Goal: Task Accomplishment & Management: Use online tool/utility

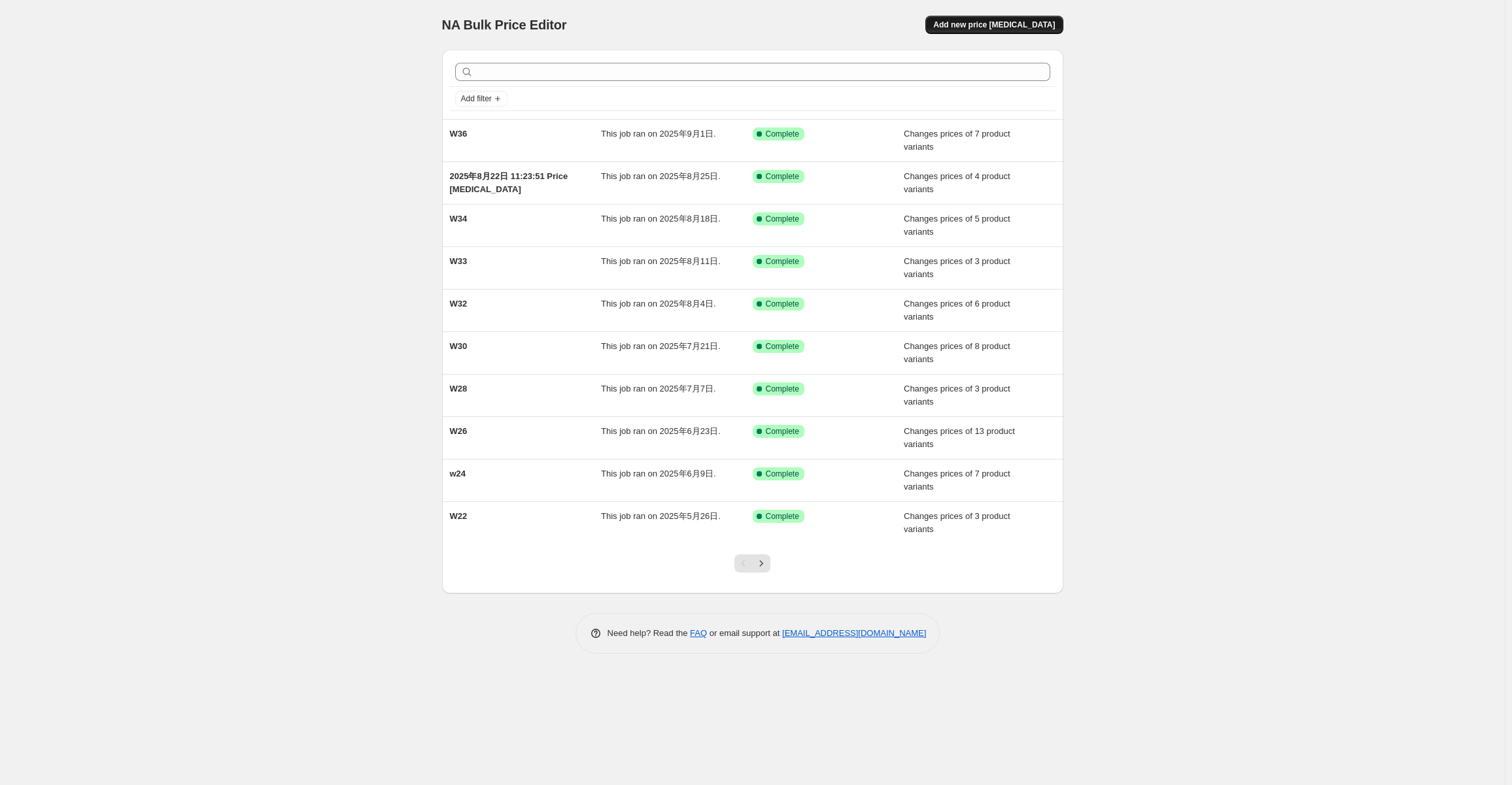
click at [1028, 24] on span "Add new price [MEDICAL_DATA]" at bounding box center [993, 25] width 121 height 11
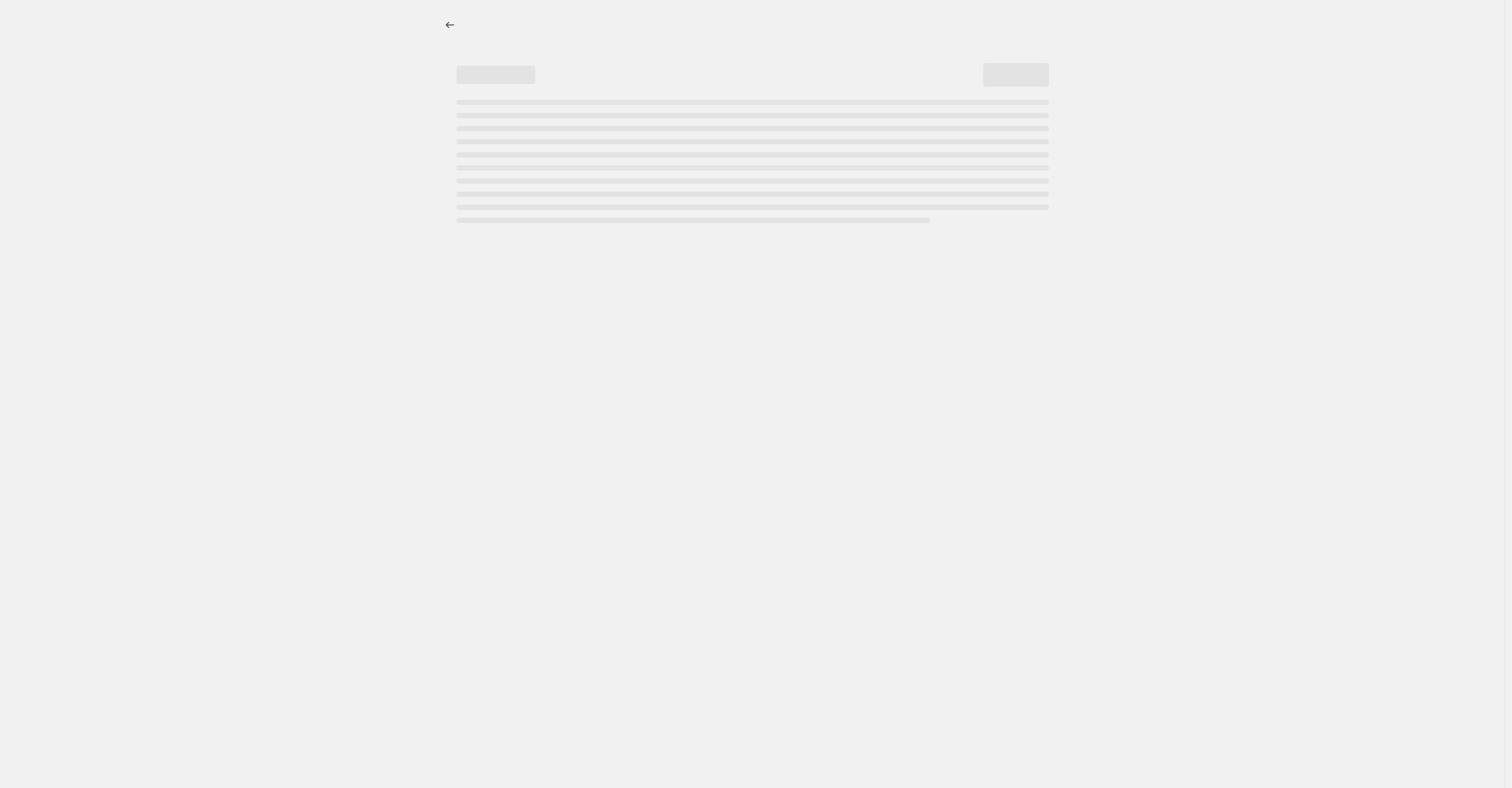
select select "percentage"
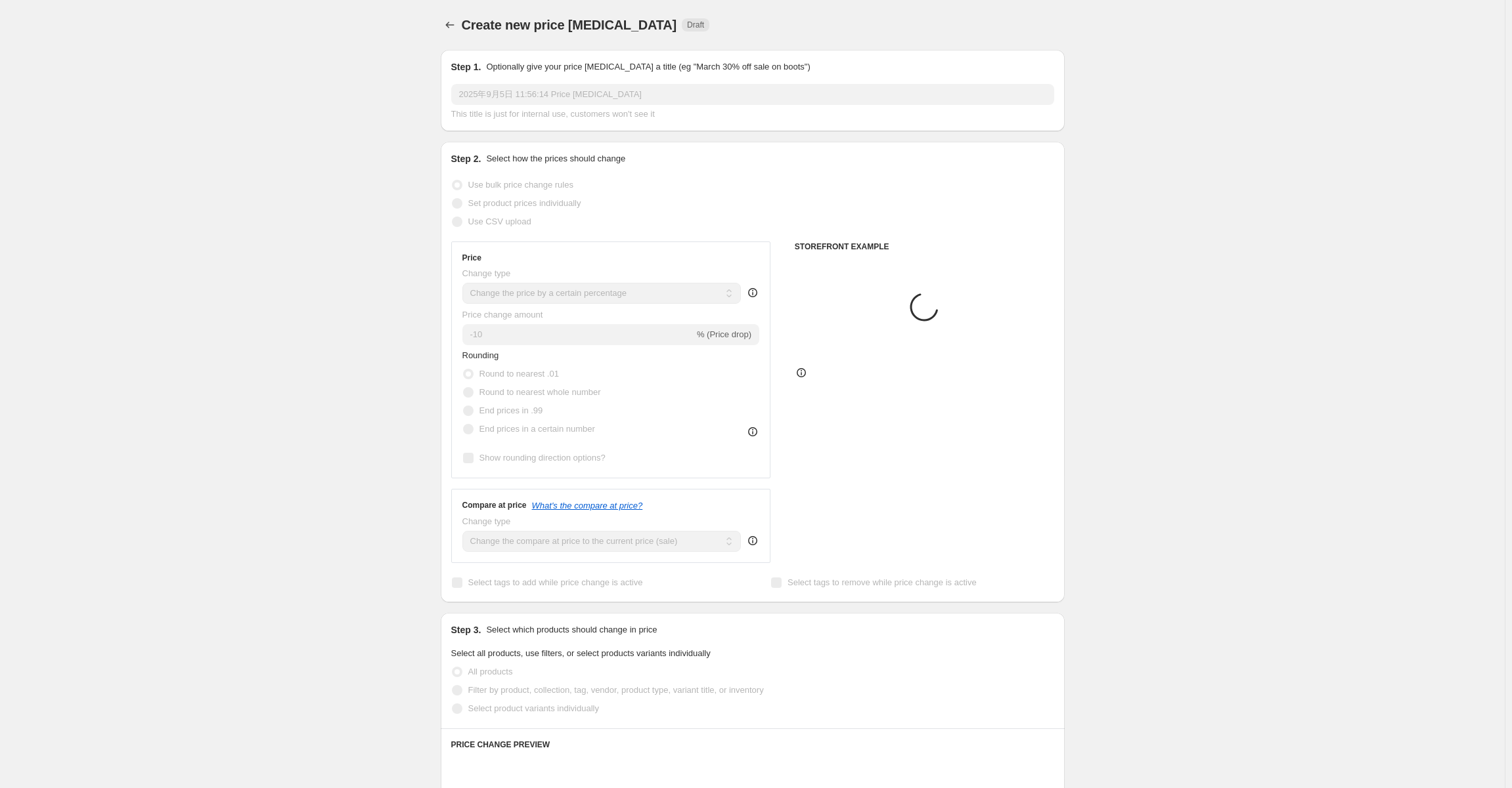
click at [519, 94] on input "2025年9月5日 11:56:14 Price [MEDICAL_DATA]" at bounding box center [753, 94] width 603 height 21
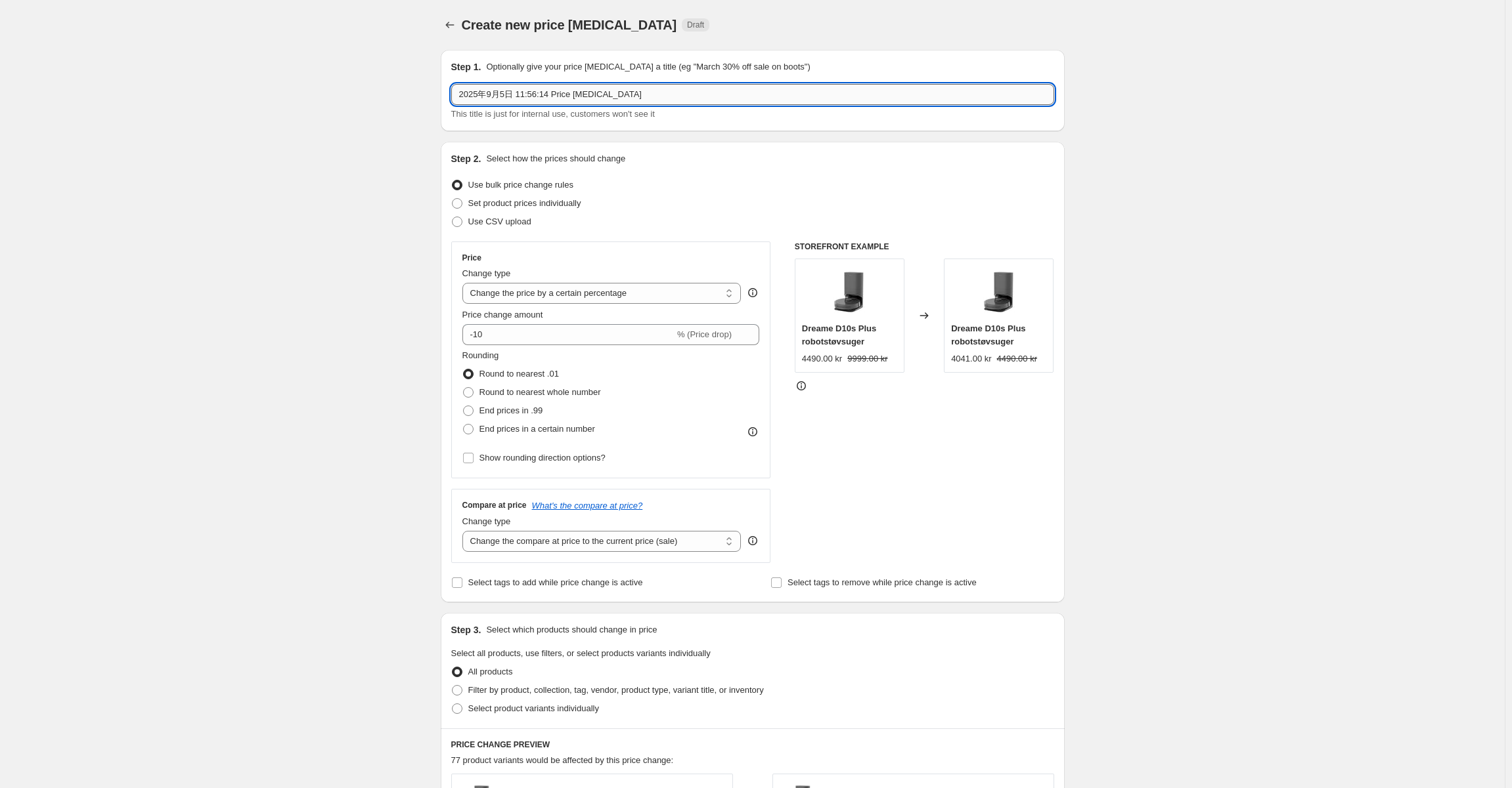
click at [519, 94] on input "2025年9月5日 11:56:14 Price [MEDICAL_DATA]" at bounding box center [753, 94] width 603 height 21
type input "W37"
click at [526, 227] on span "Use CSV upload" at bounding box center [499, 221] width 63 height 10
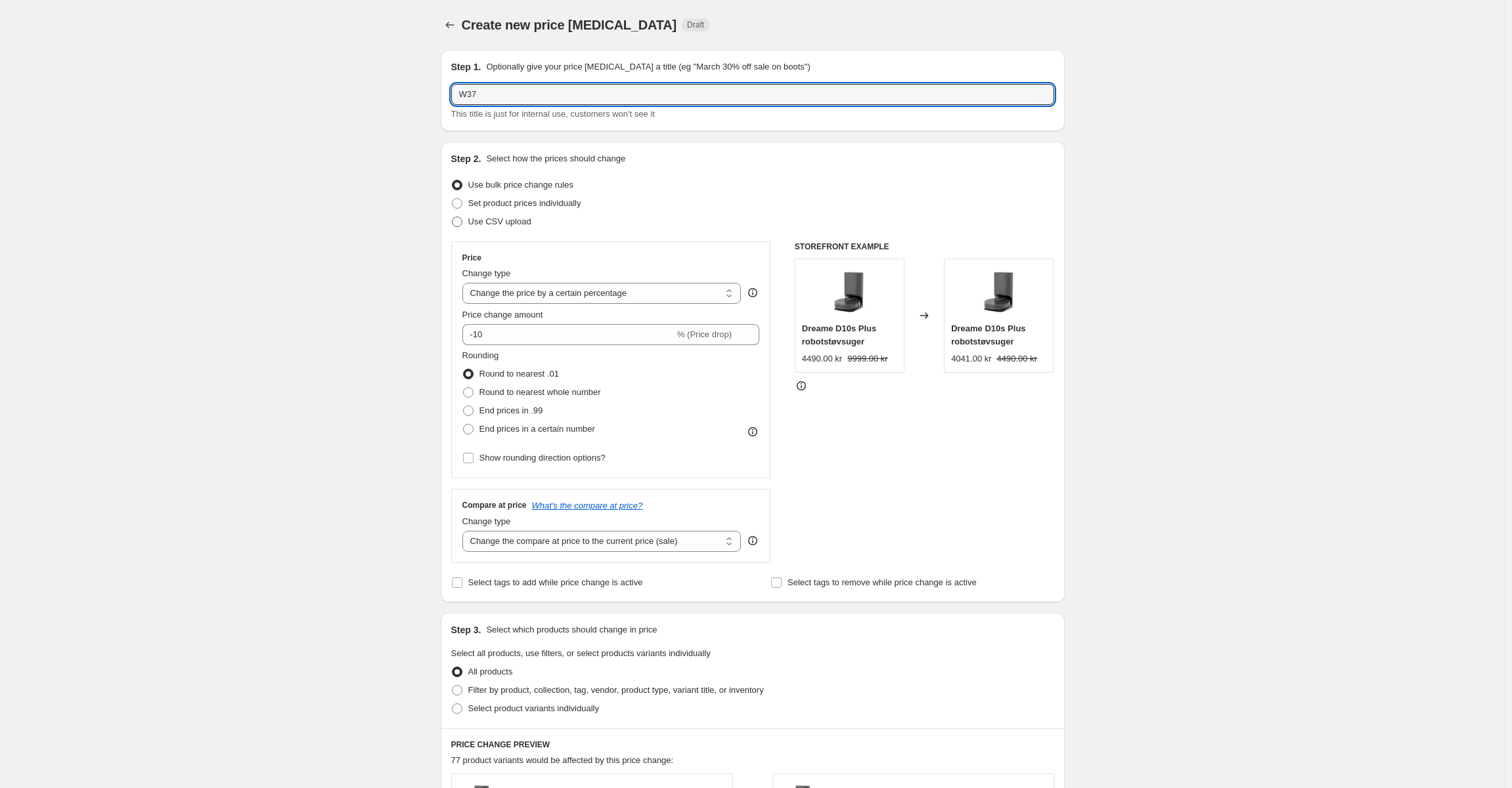
click at [452, 217] on input "Use CSV upload" at bounding box center [452, 217] width 1 height 1
radio input "true"
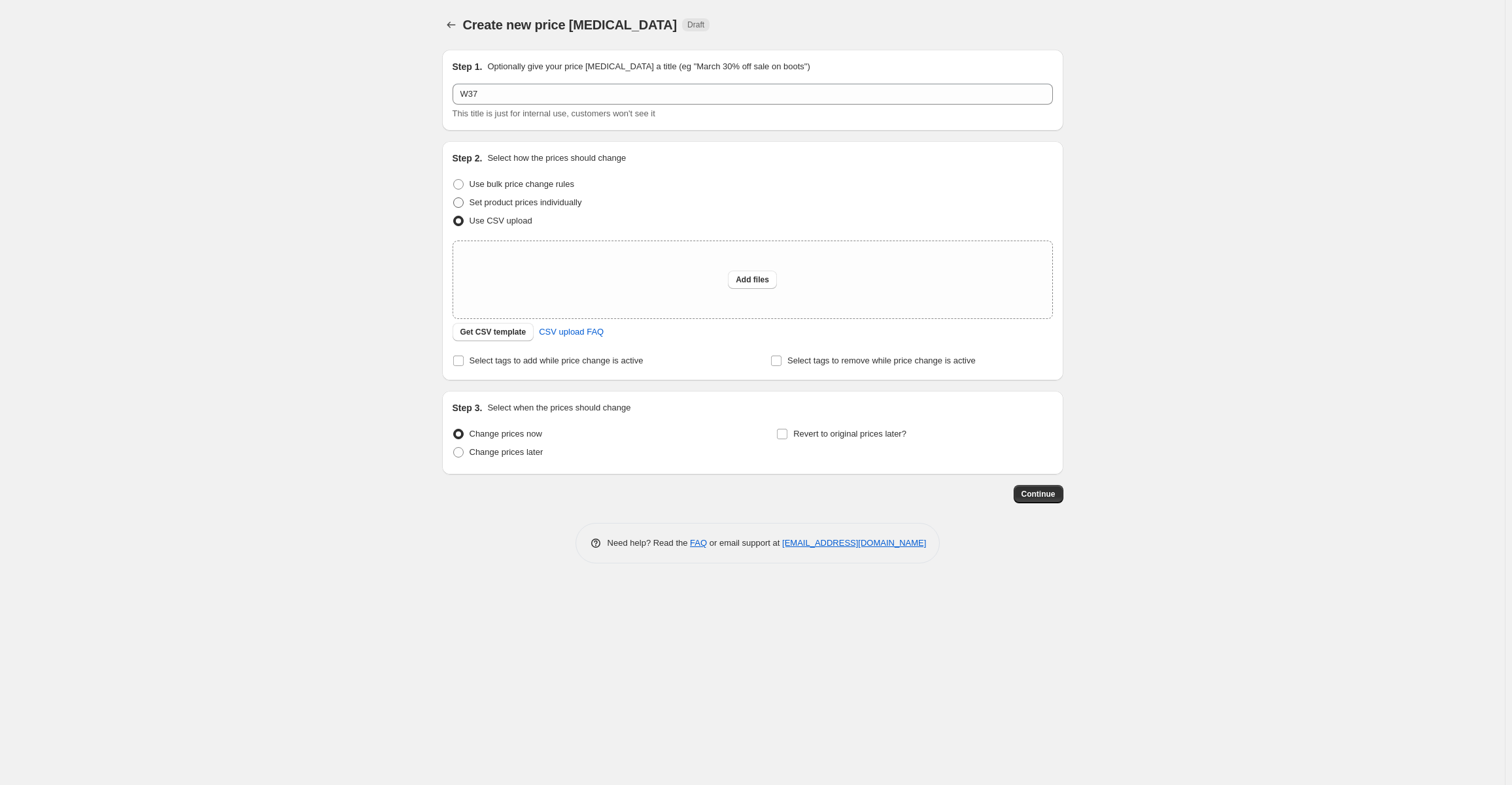
click at [547, 206] on span "Set product prices individually" at bounding box center [526, 202] width 112 height 10
click at [454, 199] on input "Set product prices individually" at bounding box center [453, 198] width 1 height 1
radio input "true"
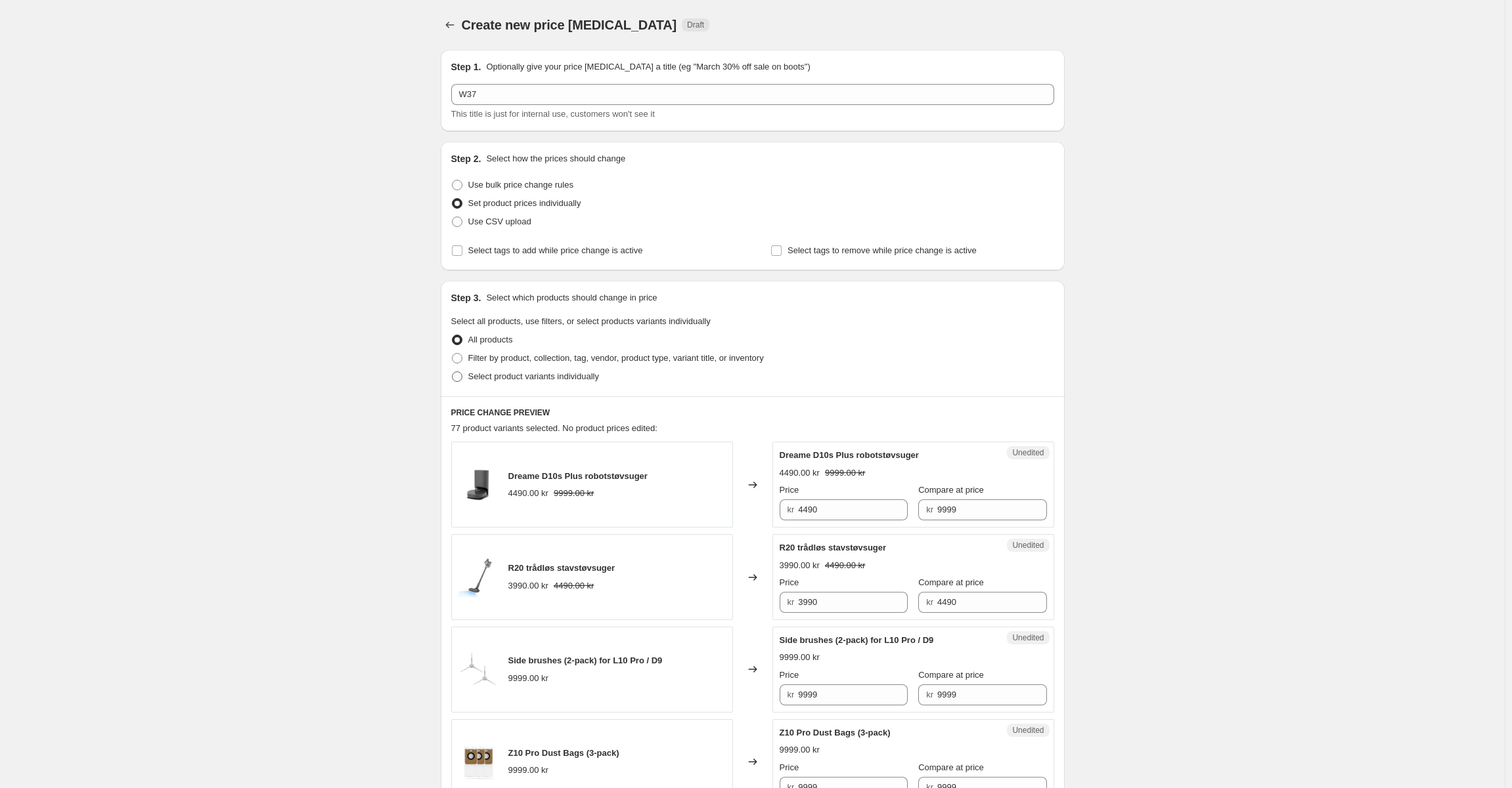
click at [539, 377] on span "Select product variants individually" at bounding box center [533, 376] width 131 height 10
click at [452, 372] on input "Select product variants individually" at bounding box center [452, 371] width 1 height 1
radio input "true"
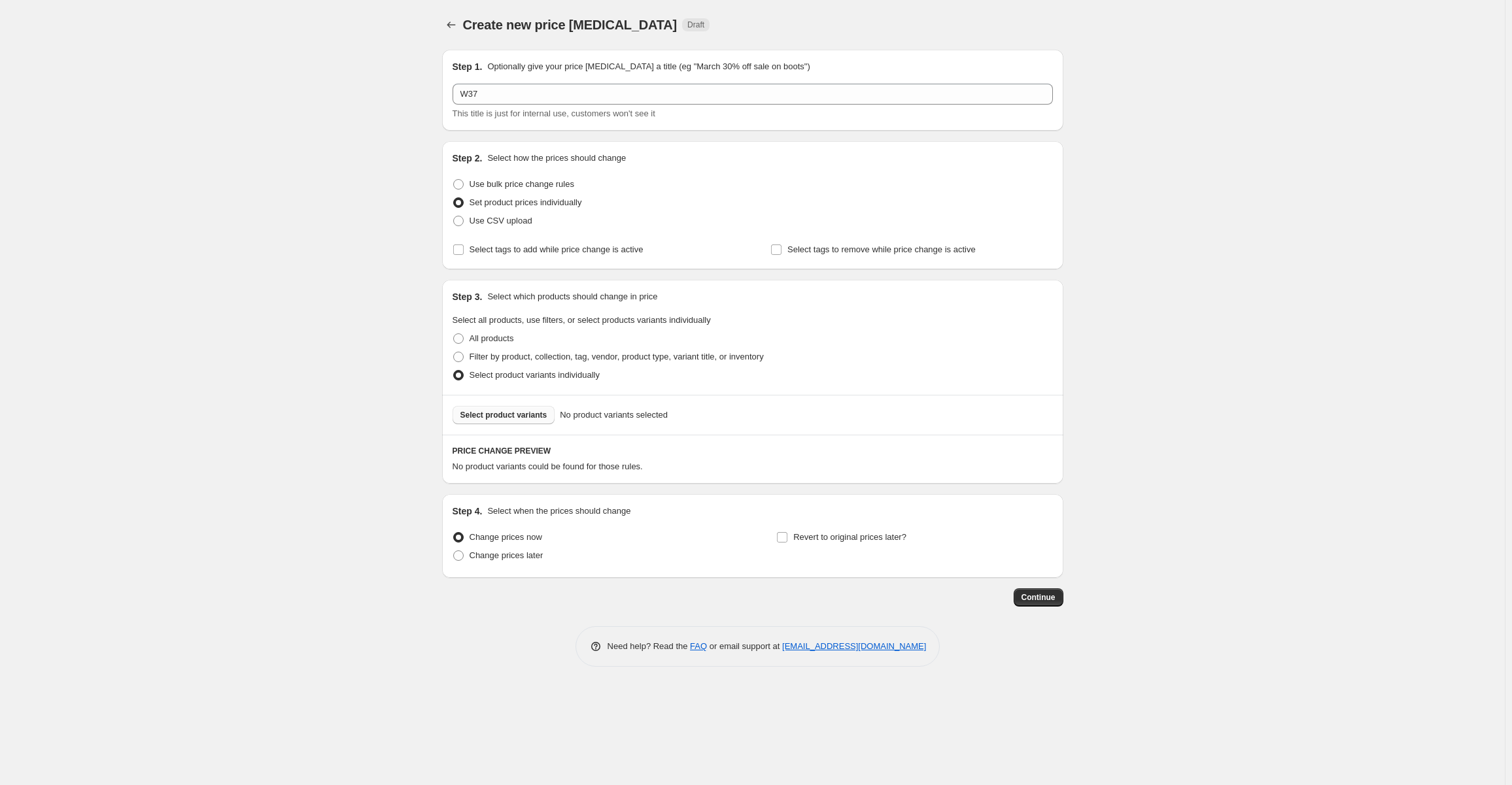
click at [508, 407] on button "Select product variants" at bounding box center [503, 415] width 102 height 18
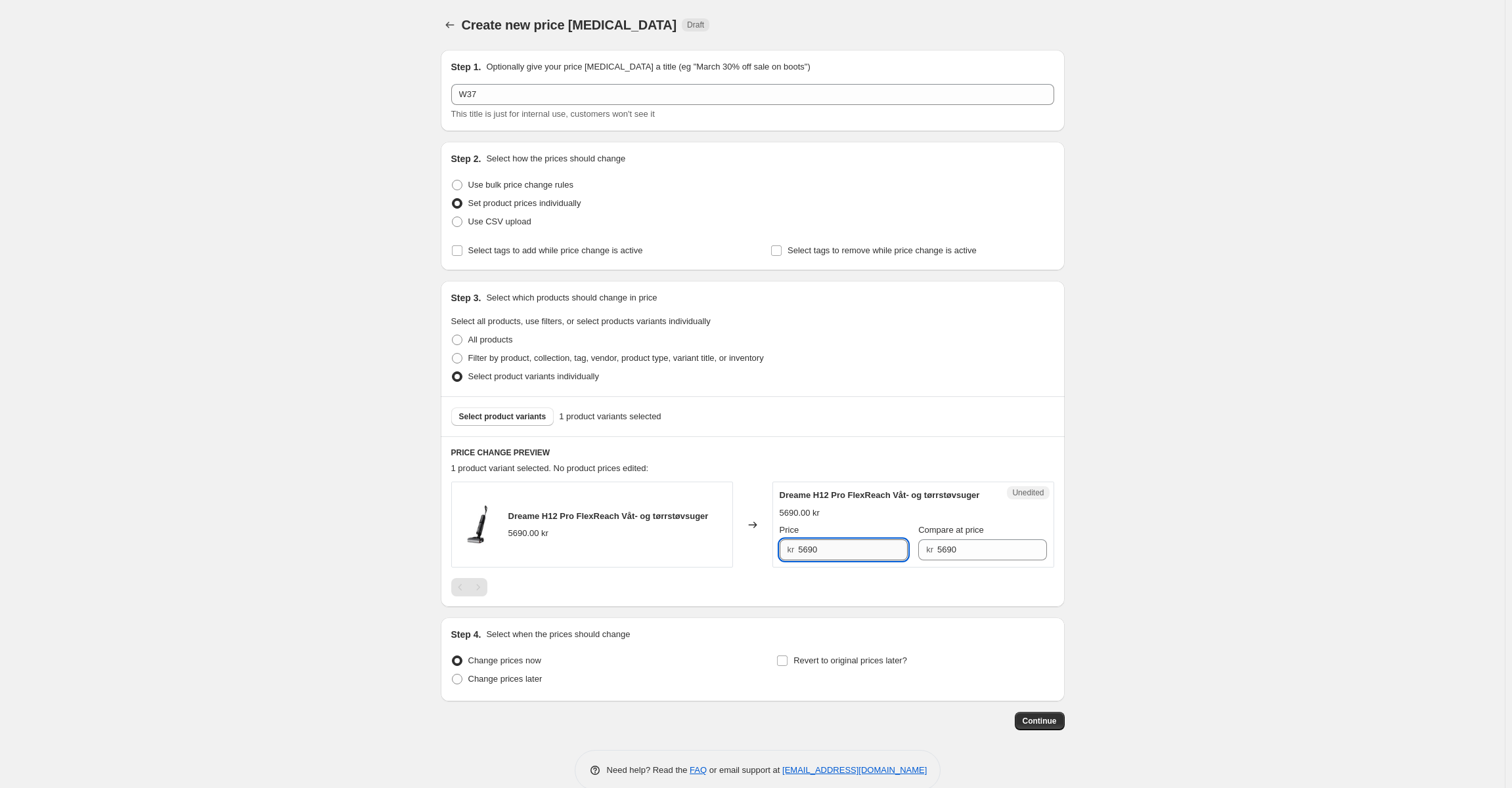
drag, startPoint x: 805, startPoint y: 563, endPoint x: 813, endPoint y: 563, distance: 8.0
click at [813, 561] on input "5690" at bounding box center [853, 550] width 109 height 21
type input "5290"
click at [841, 520] on div "5690.00 kr" at bounding box center [913, 513] width 268 height 13
click at [494, 684] on span "Change prices later" at bounding box center [505, 679] width 75 height 10
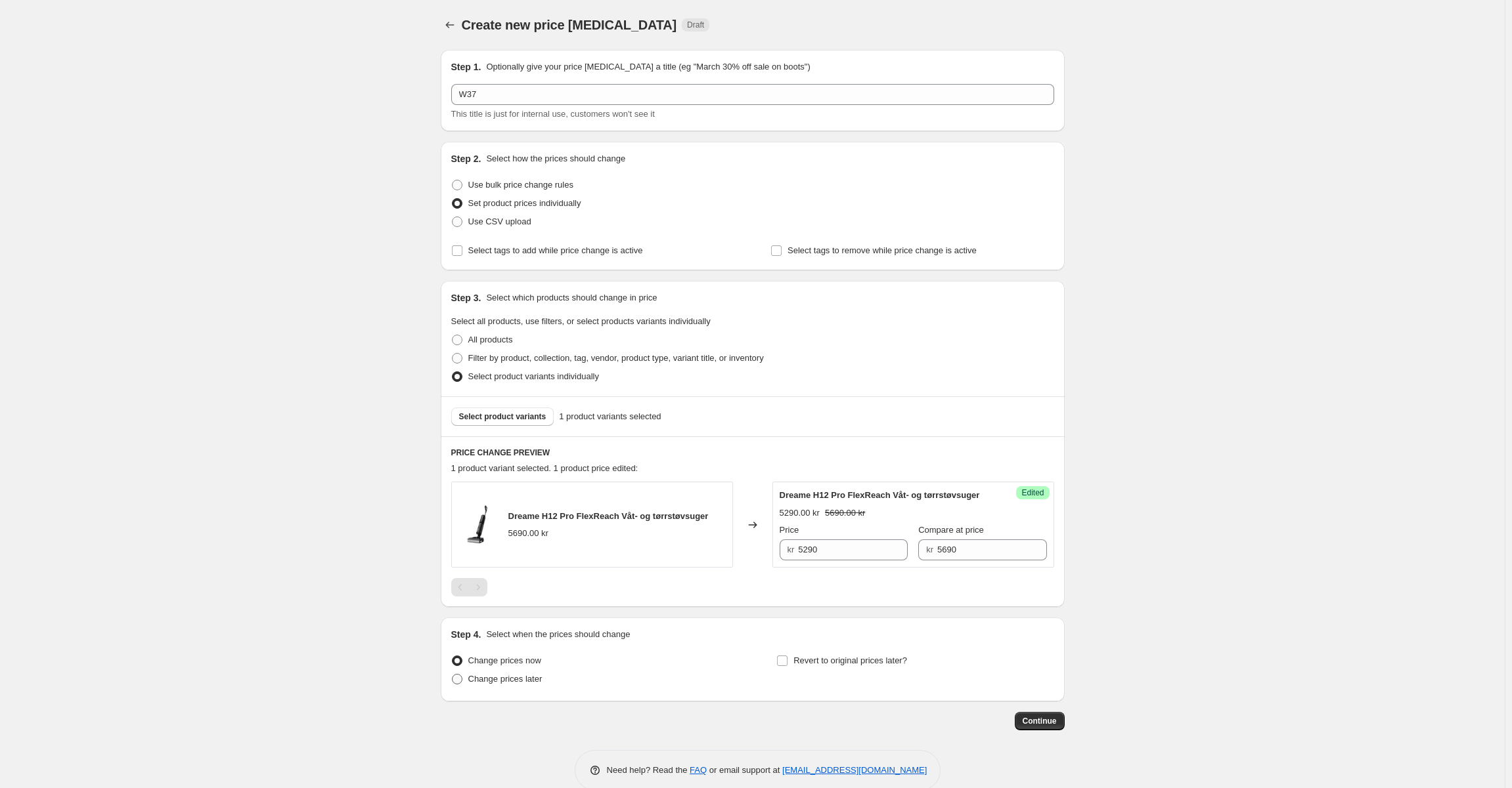
click at [452, 675] on input "Change prices later" at bounding box center [452, 674] width 1 height 1
radio input "true"
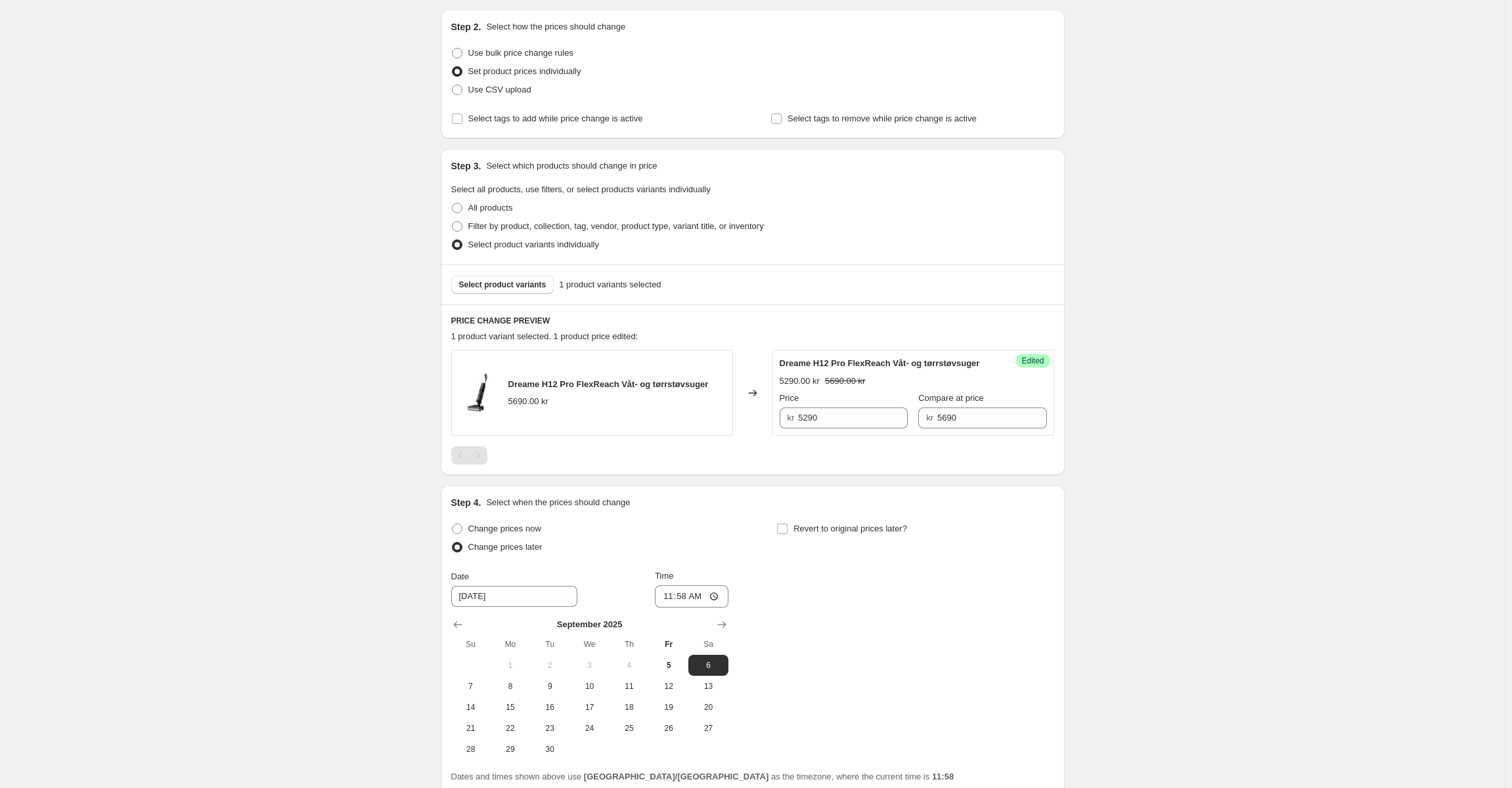
scroll to position [260, 0]
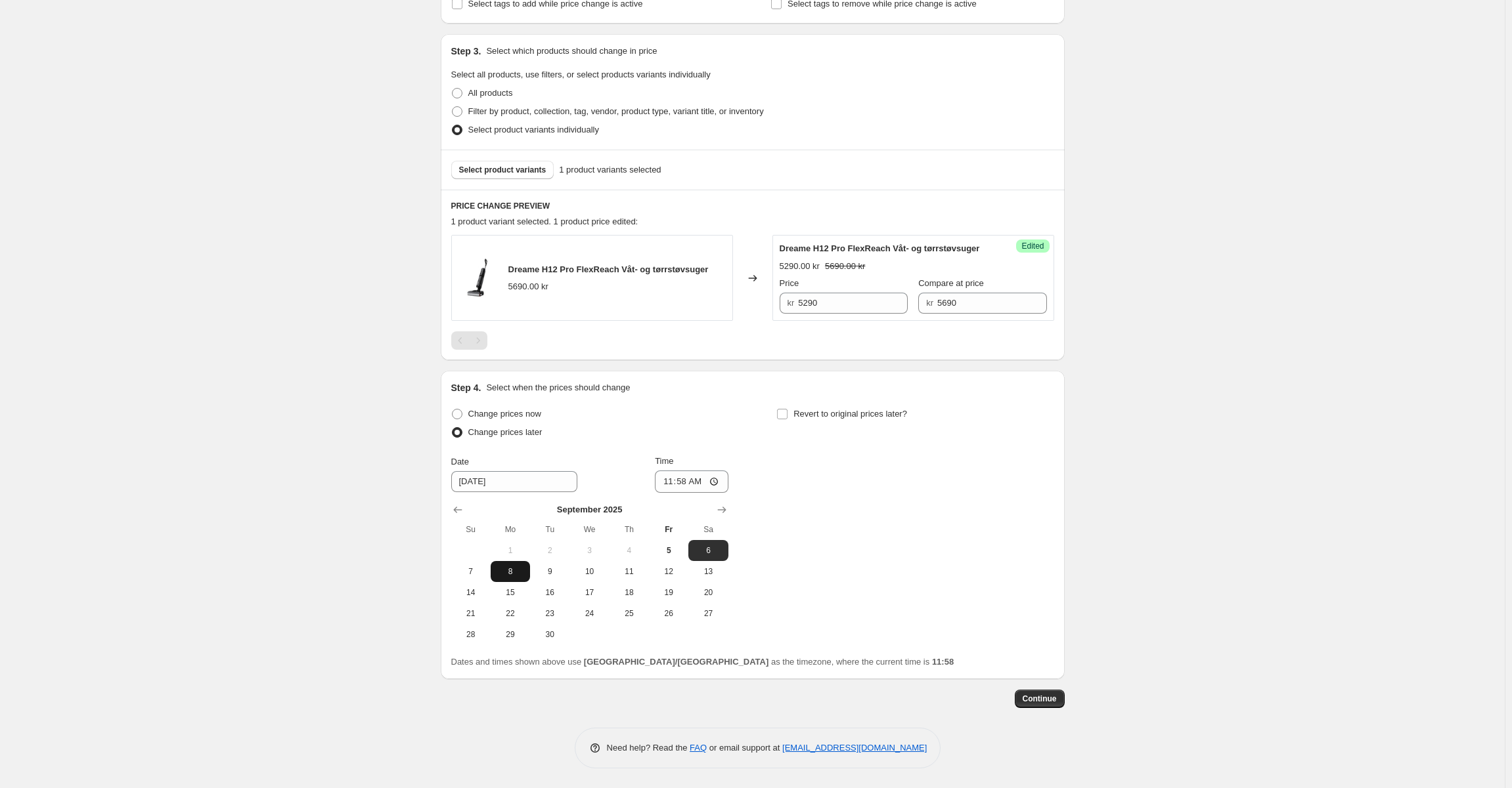
drag, startPoint x: 507, startPoint y: 569, endPoint x: 604, endPoint y: 538, distance: 101.8
click at [508, 569] on span "8" at bounding box center [511, 572] width 29 height 11
type input "[DATE]"
click at [687, 480] on input "11:58" at bounding box center [691, 481] width 74 height 23
type input "07:00"
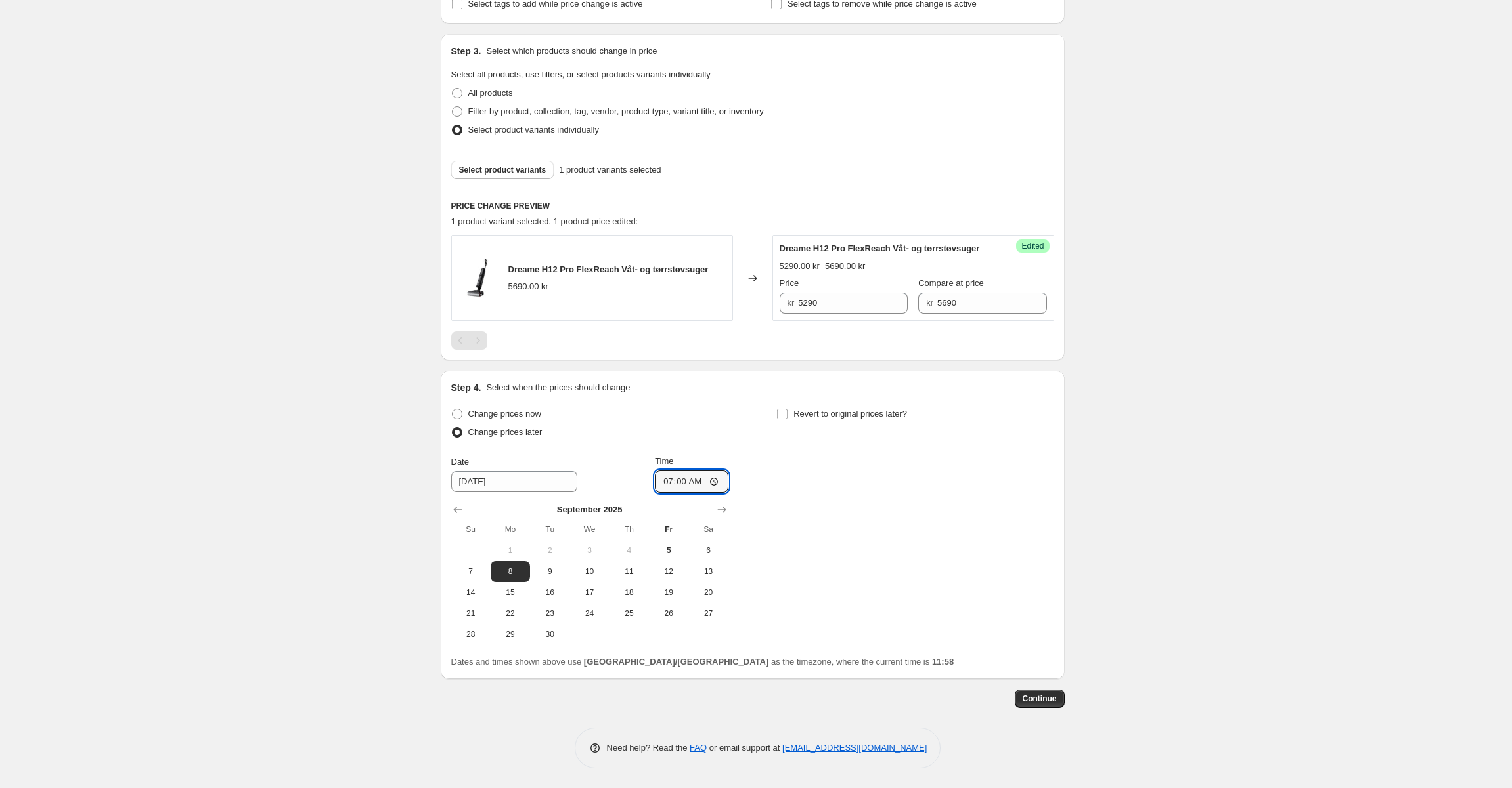
click at [855, 510] on div "Change prices now Change prices later Date [DATE] Time 07:00 [DATE] Su Mo Tu We…" at bounding box center [753, 525] width 603 height 240
click at [1046, 702] on span "Continue" at bounding box center [1040, 700] width 35 height 11
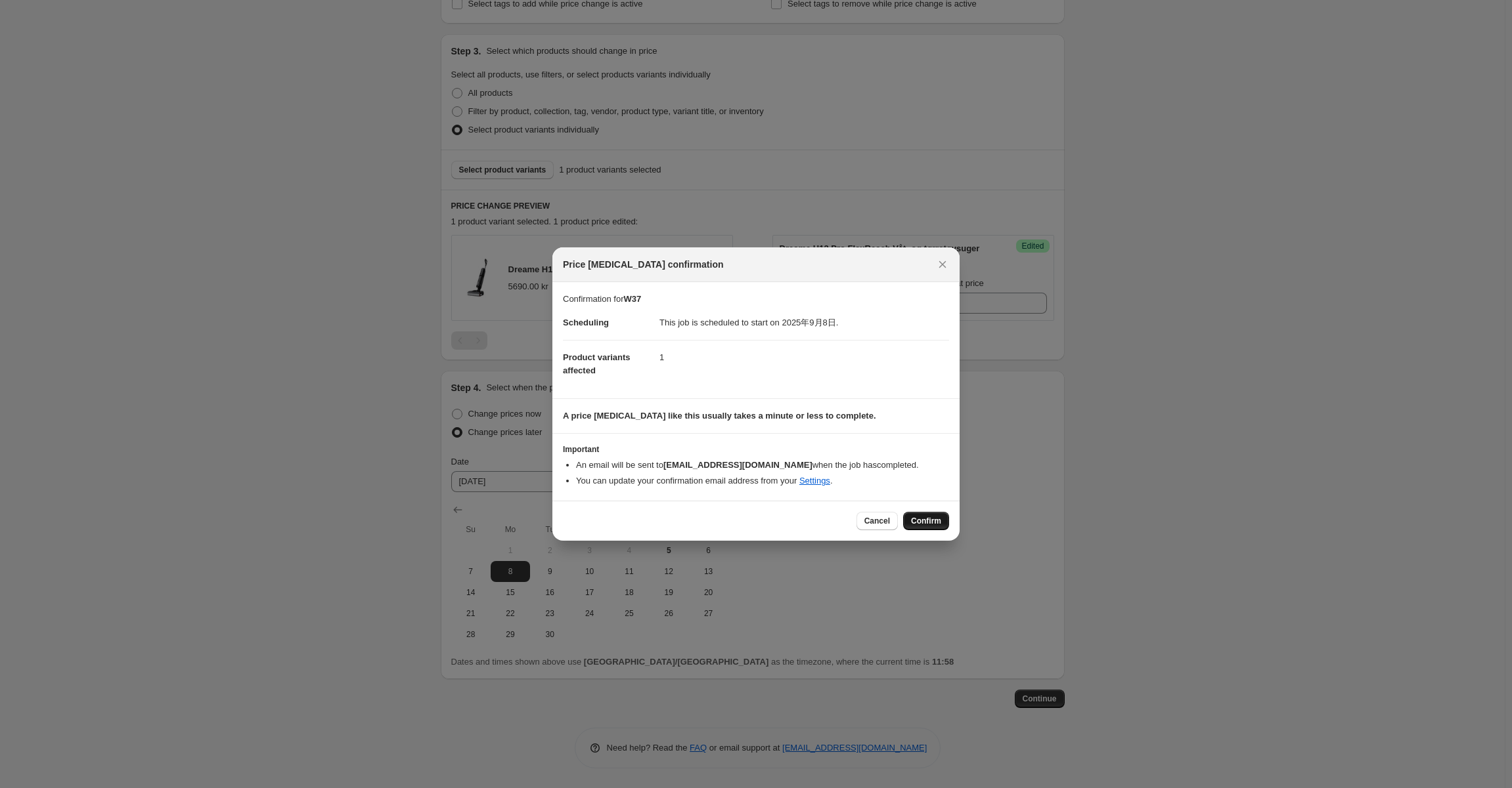
click at [927, 519] on span "Confirm" at bounding box center [926, 521] width 30 height 11
